Goal: Complete application form

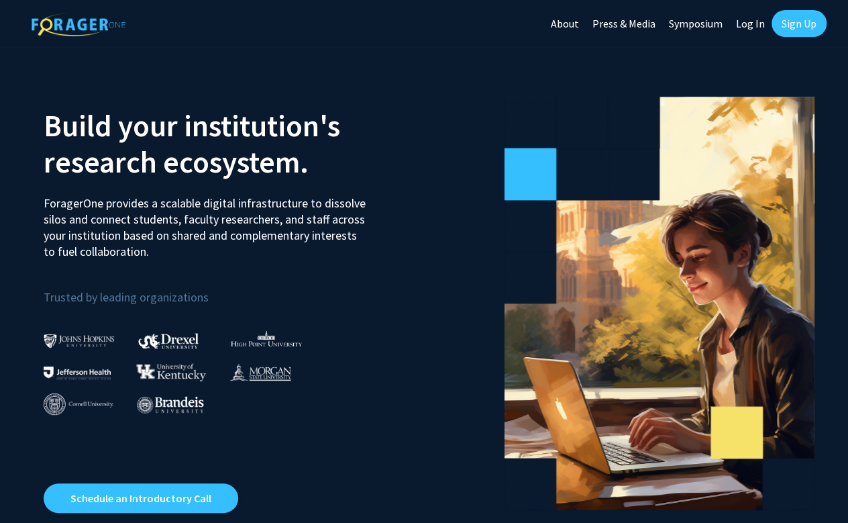
click at [756, 20] on link "Log In" at bounding box center [750, 23] width 42 height 47
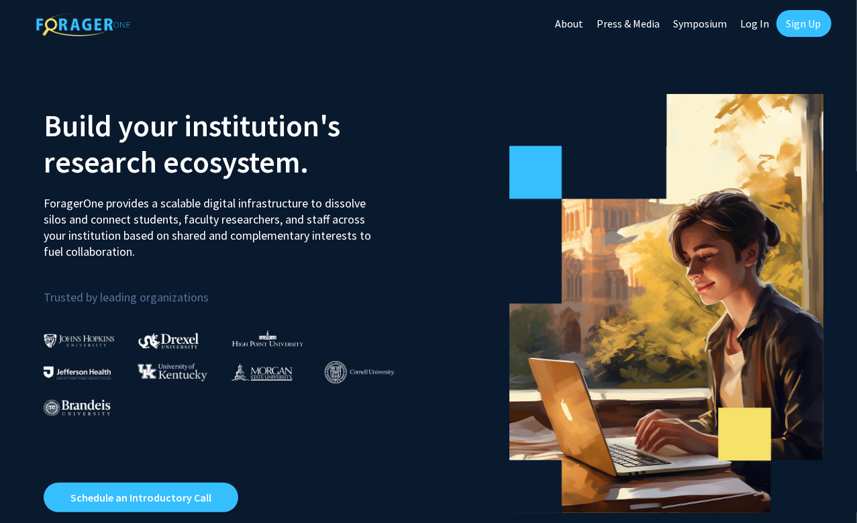
select select
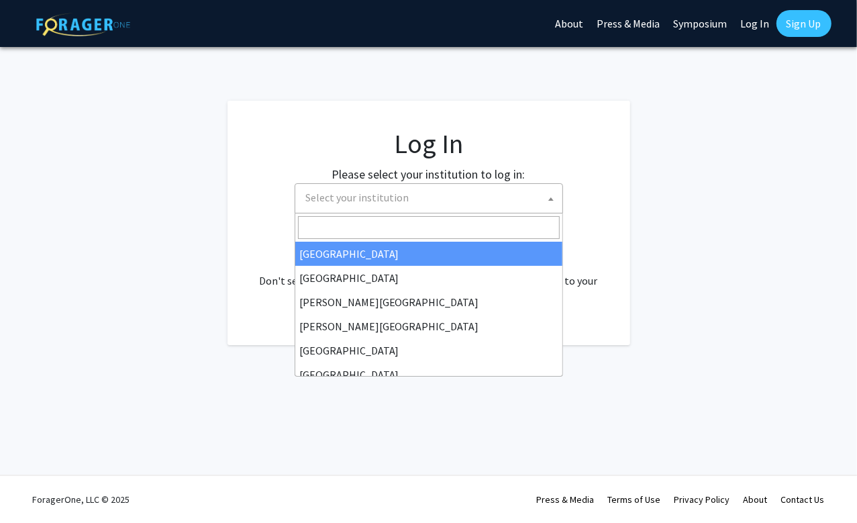
click at [484, 207] on span "Select your institution" at bounding box center [432, 198] width 262 height 28
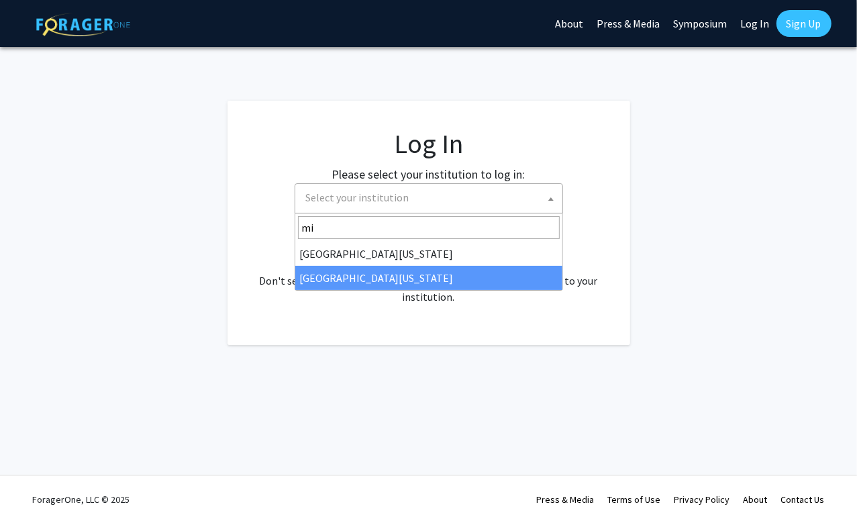
type input "mi"
select select "33"
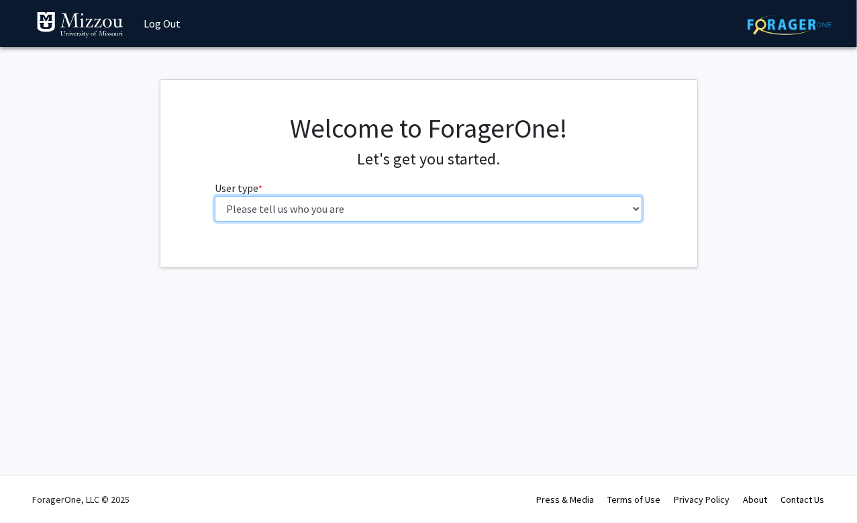
click at [629, 207] on select "Please tell us who you are Undergraduate Student Master's Student Doctoral Cand…" at bounding box center [428, 208] width 427 height 25
select select "5: faculty"
click at [215, 196] on select "Please tell us who you are Undergraduate Student Master's Student Doctoral Cand…" at bounding box center [428, 208] width 427 height 25
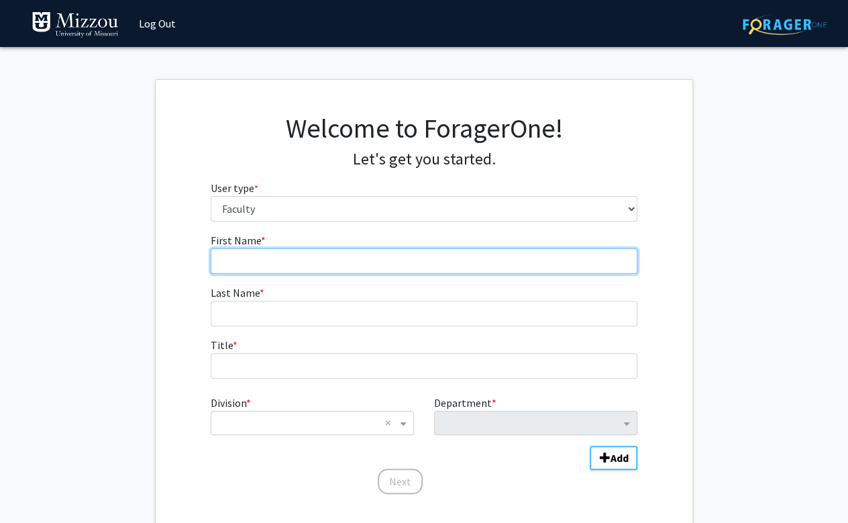
click at [557, 262] on input "First Name * required" at bounding box center [424, 260] width 427 height 25
type input "Min"
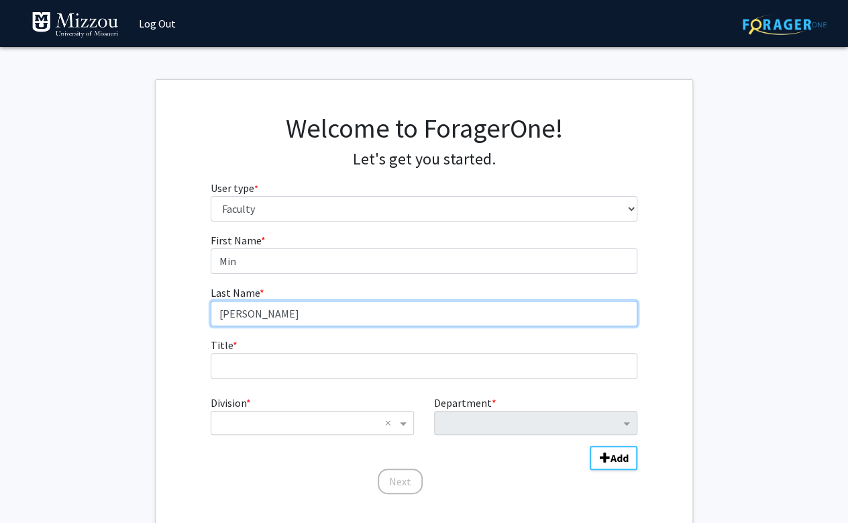
type input "[PERSON_NAME]"
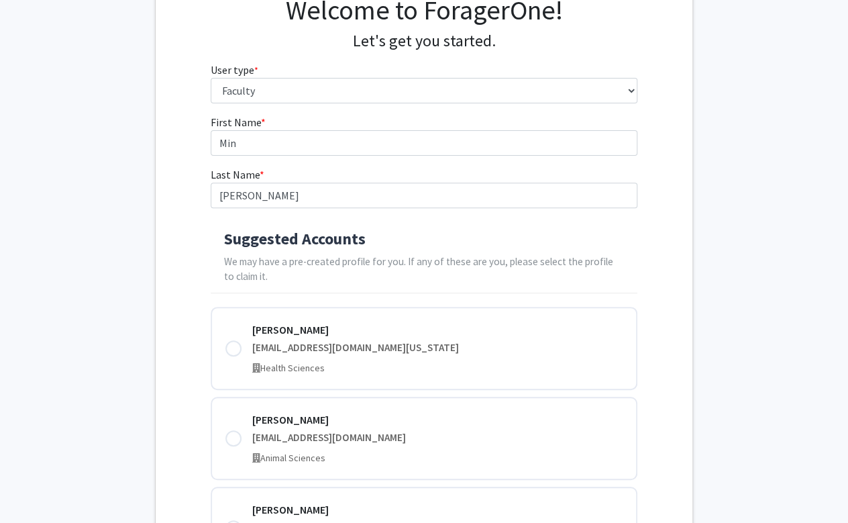
scroll to position [121, 0]
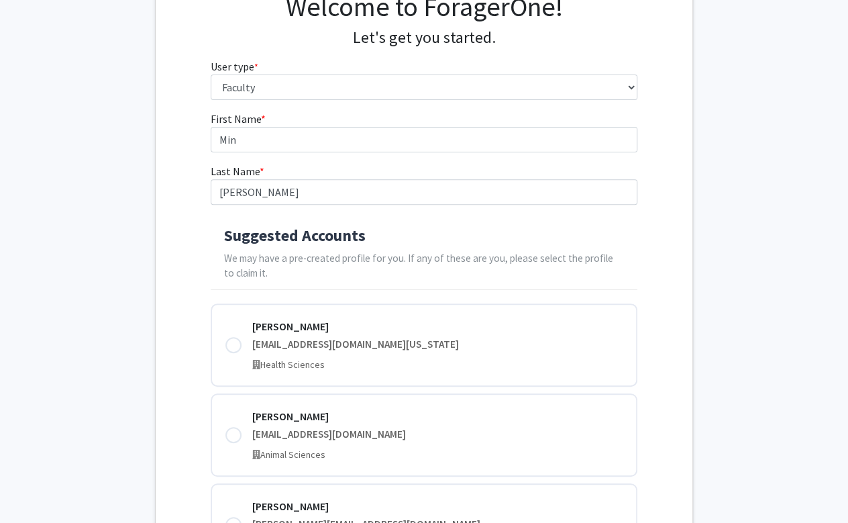
click at [386, 241] on h4 "Suggested Accounts" at bounding box center [424, 235] width 401 height 19
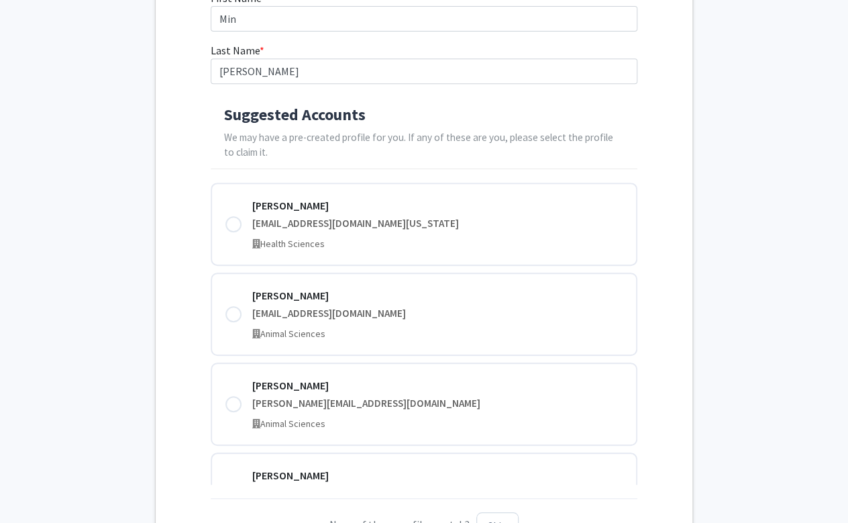
scroll to position [244, 0]
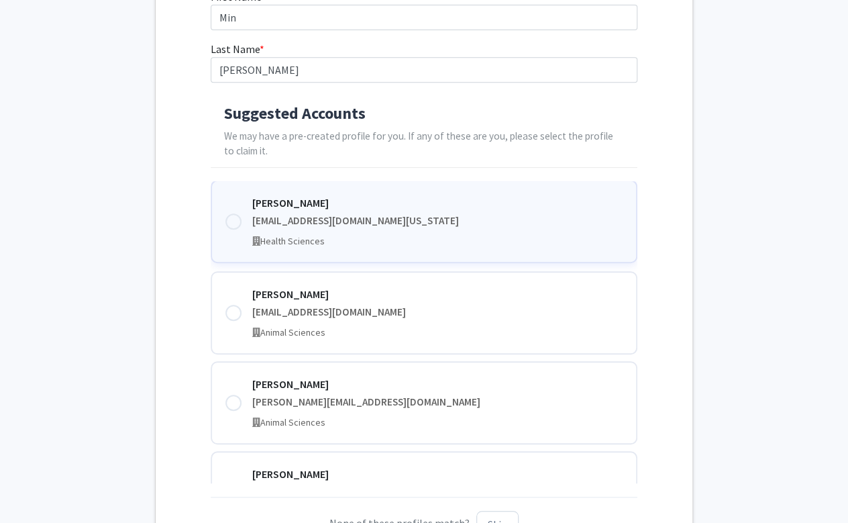
click at [364, 223] on div "[EMAIL_ADDRESS][DOMAIN_NAME][US_STATE]" at bounding box center [437, 220] width 371 height 15
type input "Min Soon"
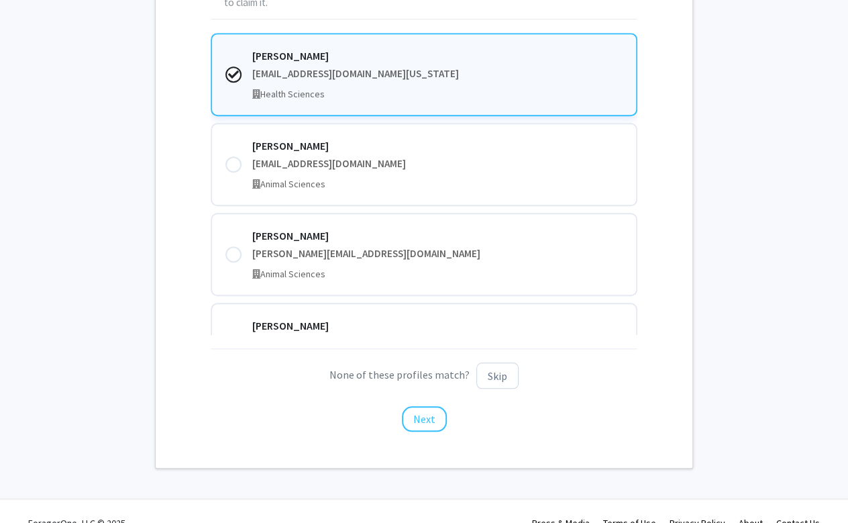
scroll to position [415, 0]
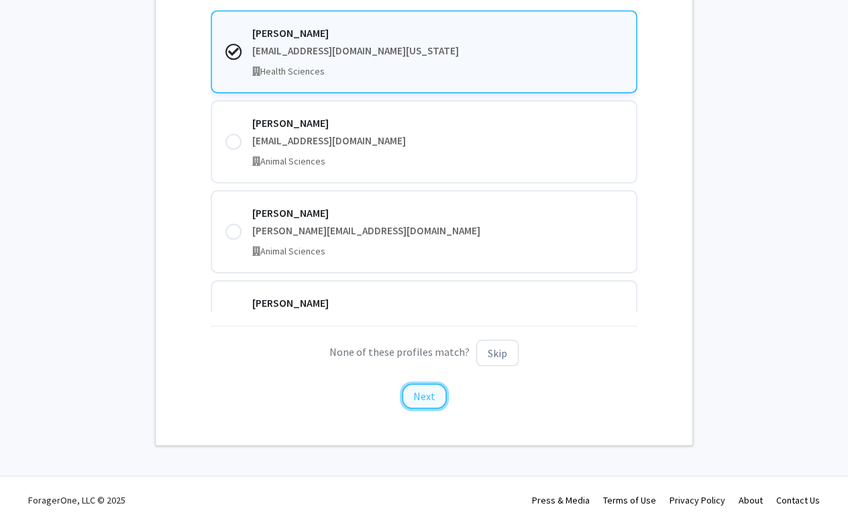
click at [433, 392] on button "Next" at bounding box center [424, 395] width 45 height 25
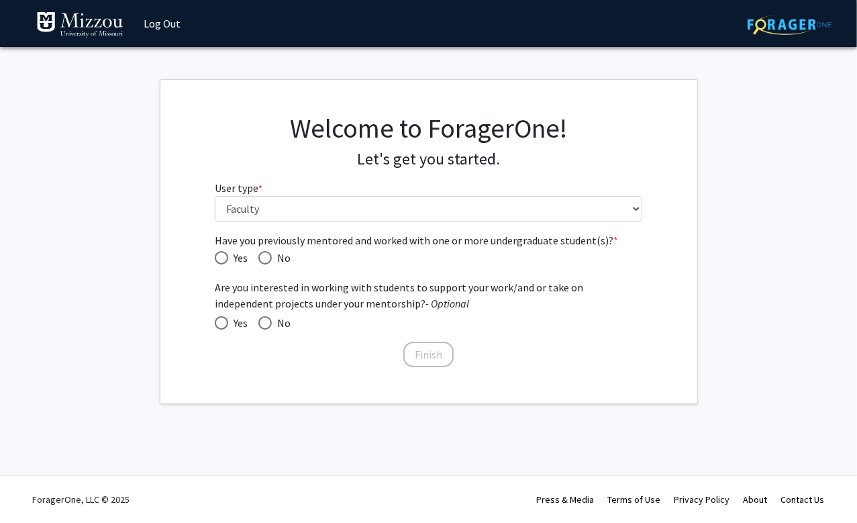
click at [223, 257] on span "Have you previously mentored and worked with one or more undergraduate student(…" at bounding box center [221, 257] width 13 height 13
click at [223, 257] on input "Yes" at bounding box center [221, 257] width 13 height 13
radio input "true"
click at [221, 320] on span at bounding box center [221, 322] width 13 height 13
click at [221, 320] on input "Yes" at bounding box center [221, 322] width 13 height 13
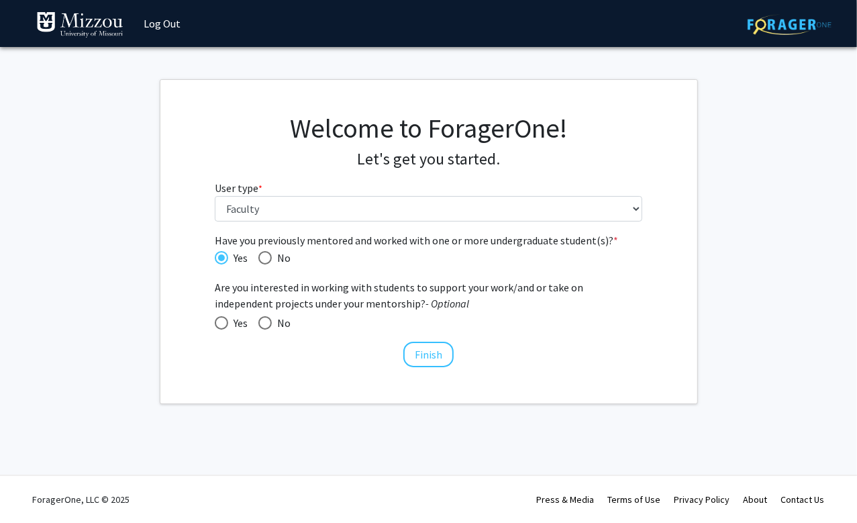
radio input "true"
click at [429, 356] on button "Finish" at bounding box center [428, 353] width 50 height 25
